Goal: Task Accomplishment & Management: Complete application form

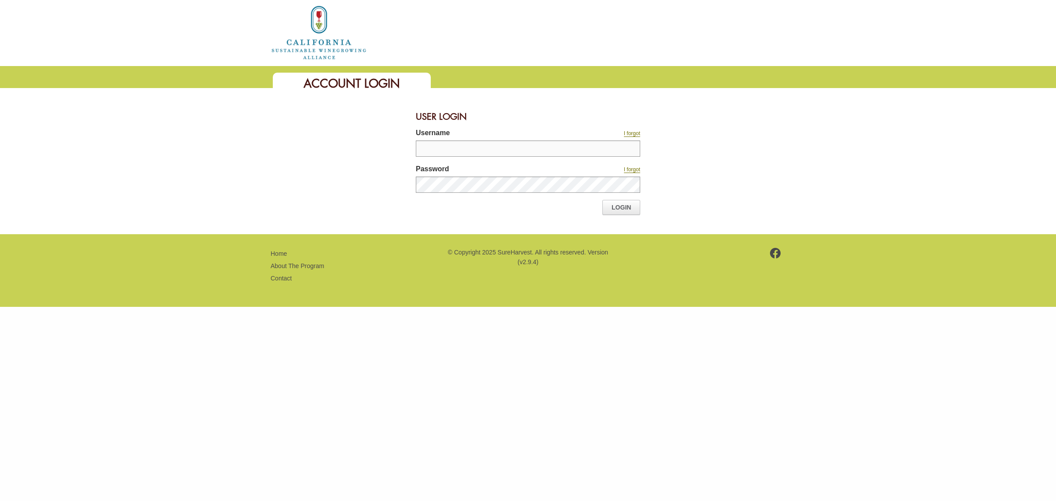
type input "********"
click at [627, 203] on link "Login" at bounding box center [621, 207] width 38 height 15
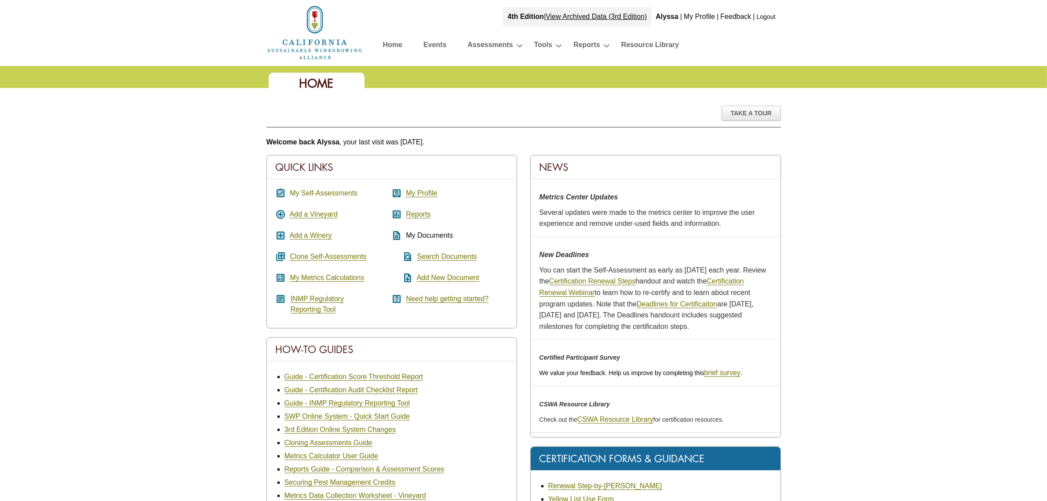
click at [321, 192] on link "My Self-Assessments" at bounding box center [324, 193] width 68 height 8
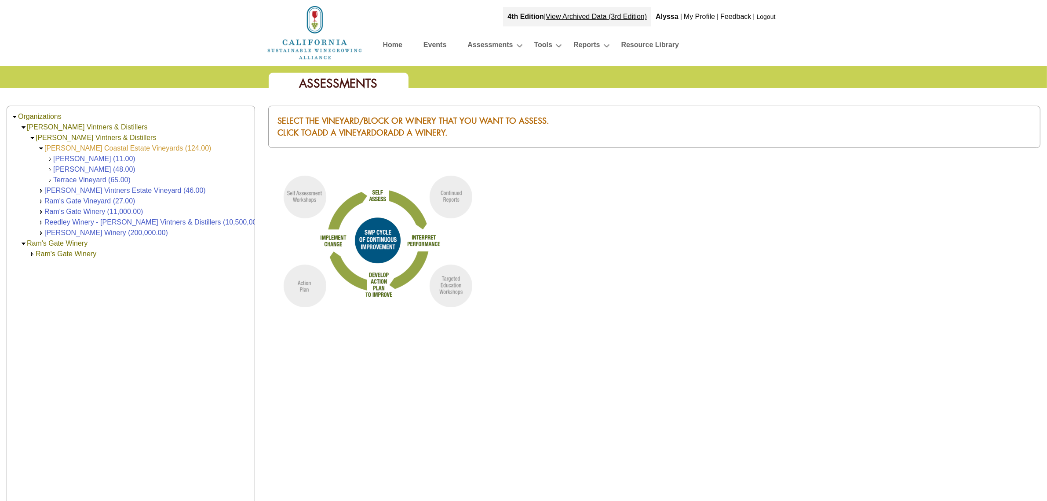
click at [102, 146] on link "[PERSON_NAME] Coastal Estate Vineyards (124.00)" at bounding box center [127, 147] width 167 height 7
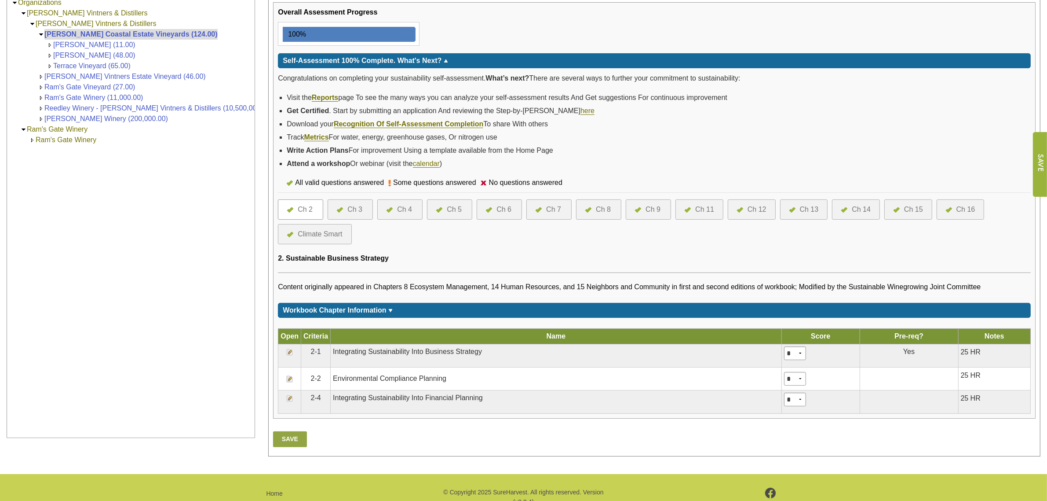
scroll to position [165, 0]
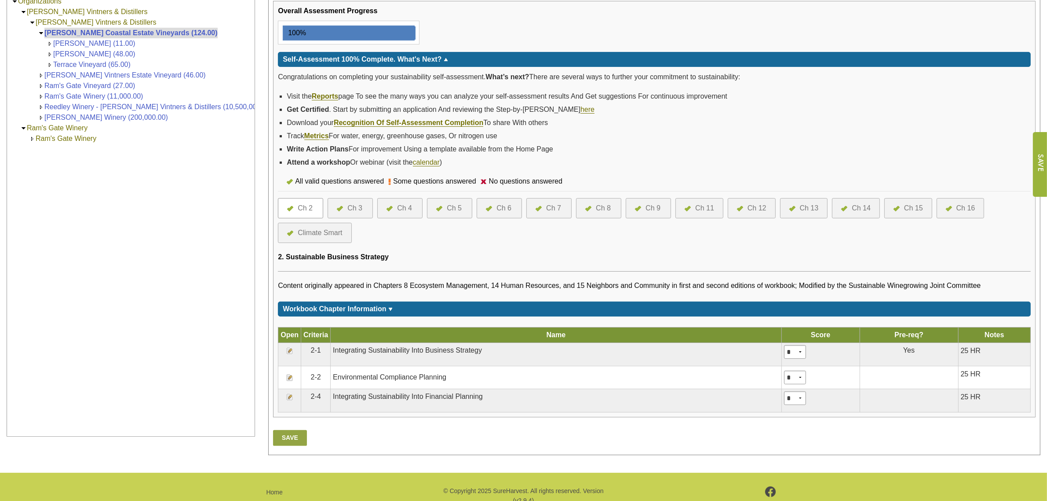
click at [349, 210] on div "Ch 3" at bounding box center [354, 208] width 15 height 11
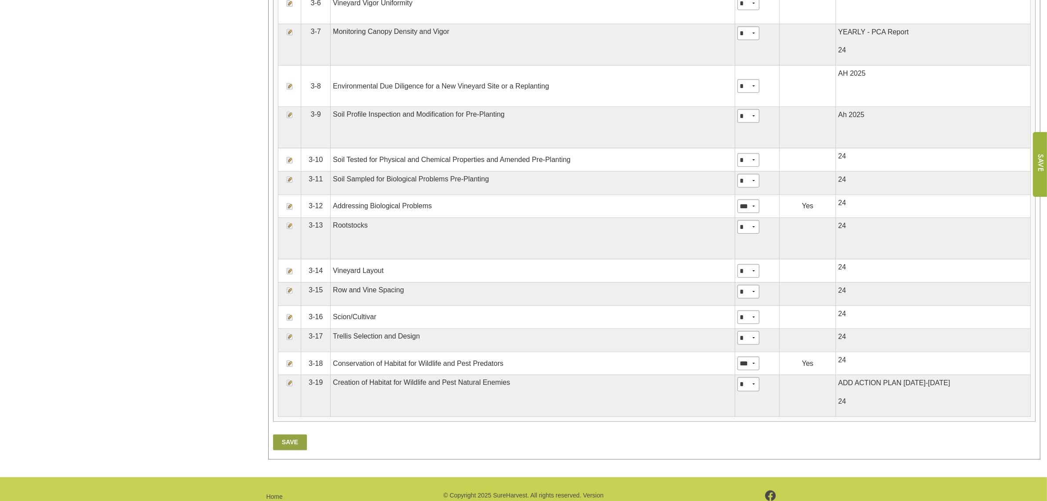
scroll to position [660, 0]
click at [291, 384] on img at bounding box center [289, 381] width 7 height 7
